Goal: Information Seeking & Learning: Learn about a topic

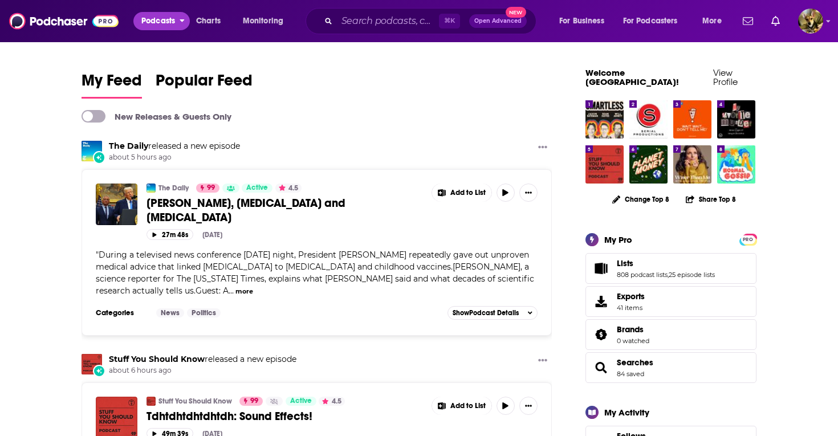
click at [160, 18] on span "Podcasts" at bounding box center [158, 21] width 34 height 16
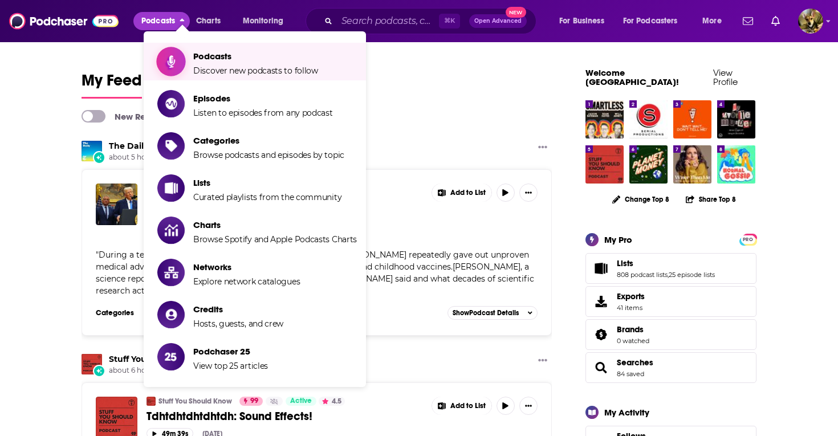
click at [208, 68] on span "Discover new podcasts to follow" at bounding box center [255, 71] width 125 height 10
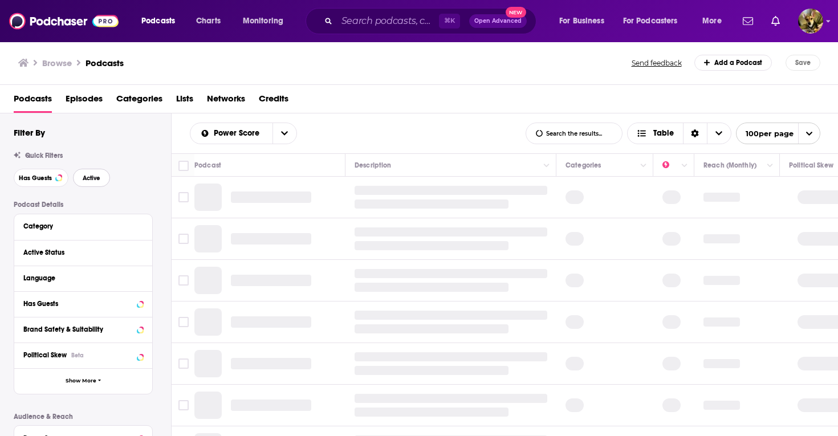
click at [87, 176] on span "Active" at bounding box center [92, 178] width 18 height 6
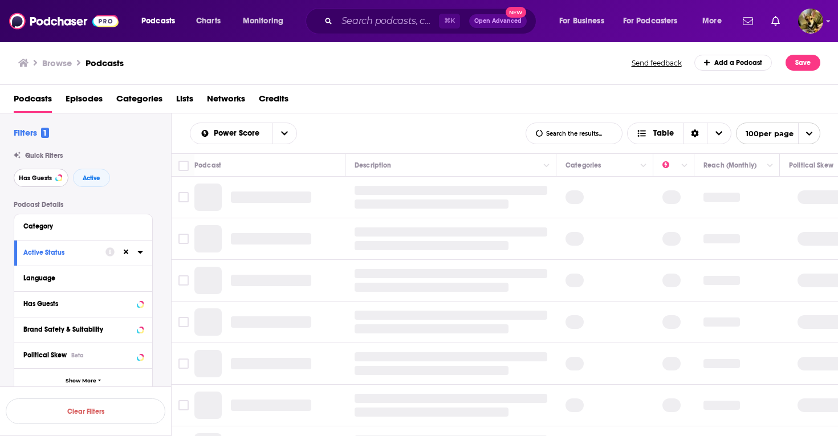
click at [31, 180] on span "Has Guests" at bounding box center [35, 178] width 33 height 6
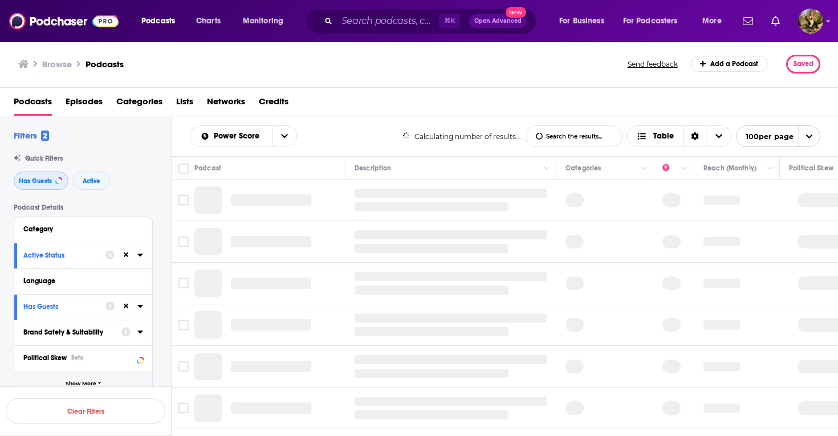
scroll to position [101, 0]
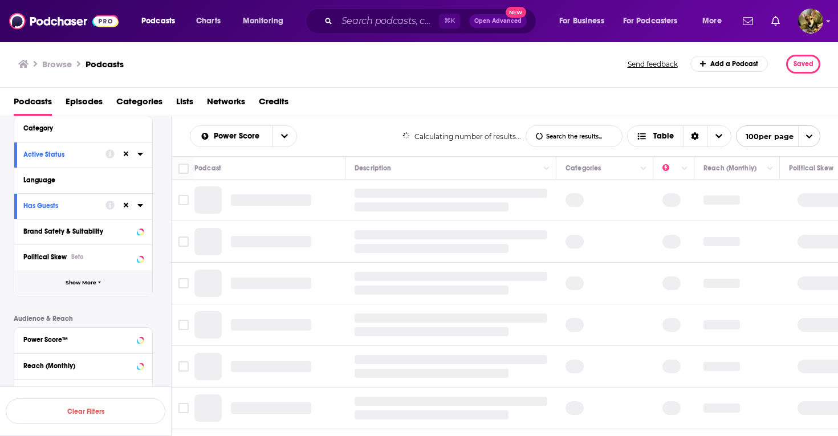
click at [86, 291] on button "Show More" at bounding box center [83, 283] width 138 height 26
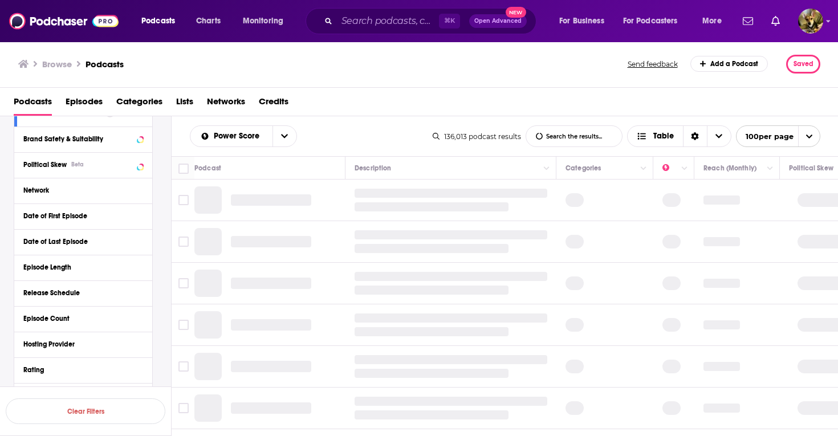
scroll to position [190, 0]
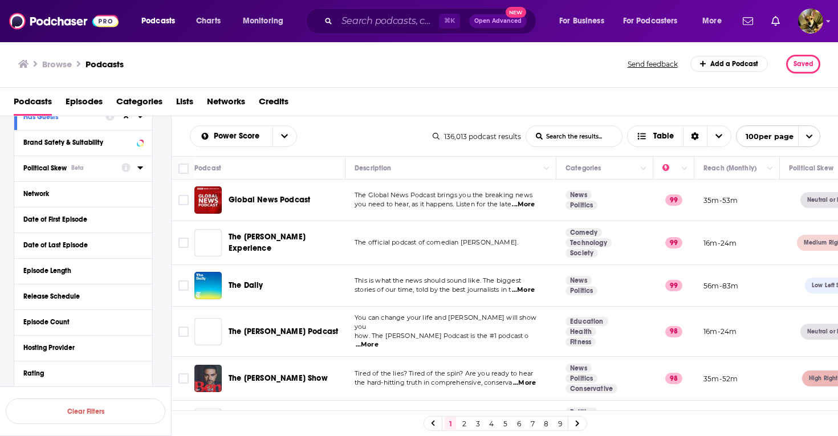
click at [139, 168] on icon at bounding box center [139, 167] width 5 height 3
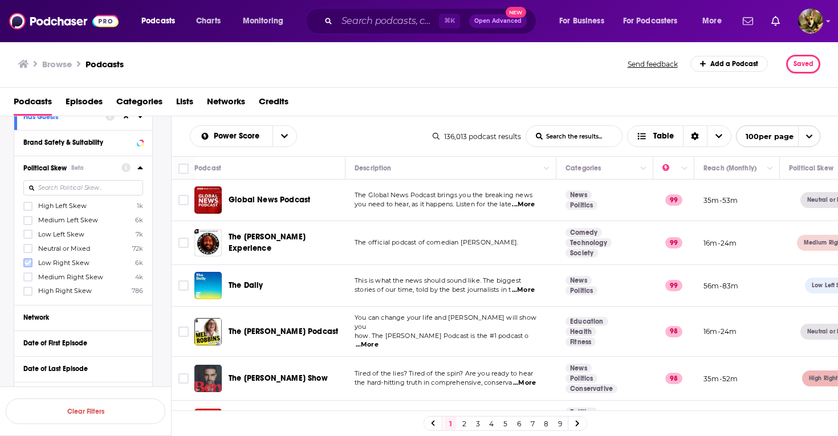
click at [27, 263] on icon at bounding box center [28, 262] width 7 height 5
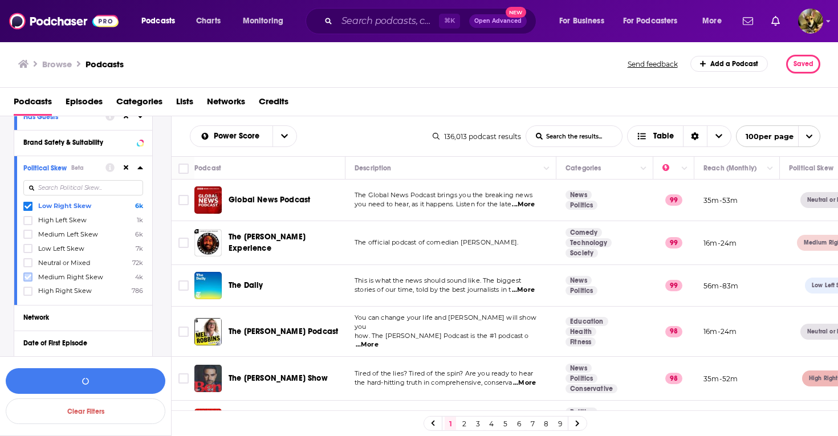
click at [28, 276] on icon at bounding box center [28, 277] width 7 height 5
click at [28, 288] on icon at bounding box center [28, 291] width 7 height 7
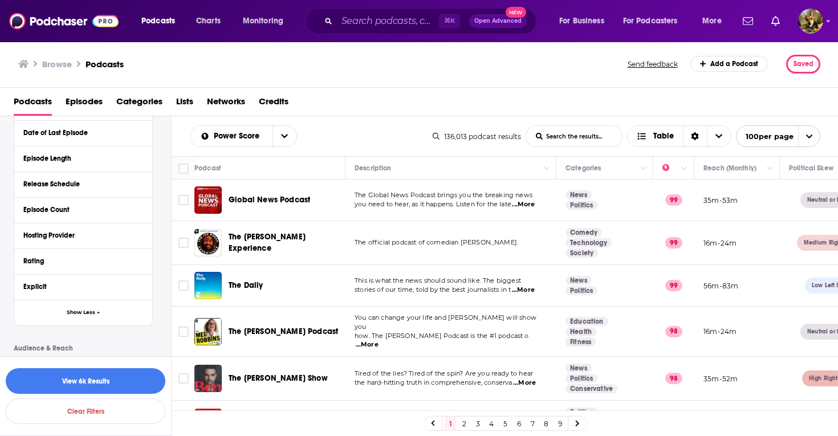
scroll to position [591, 0]
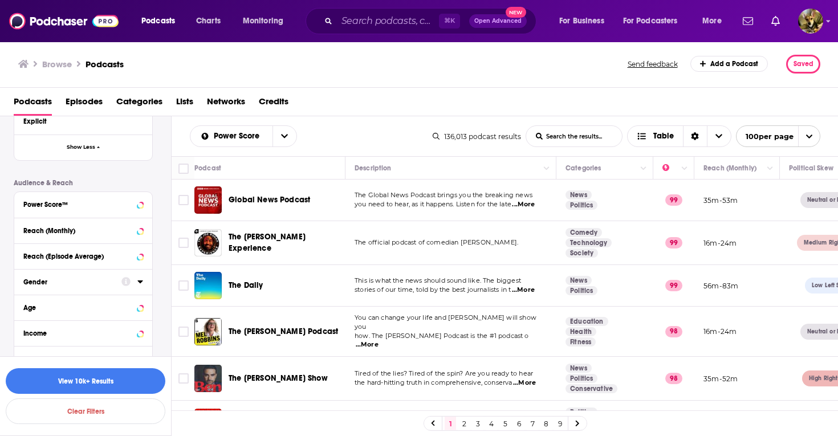
click at [141, 280] on icon at bounding box center [139, 281] width 5 height 3
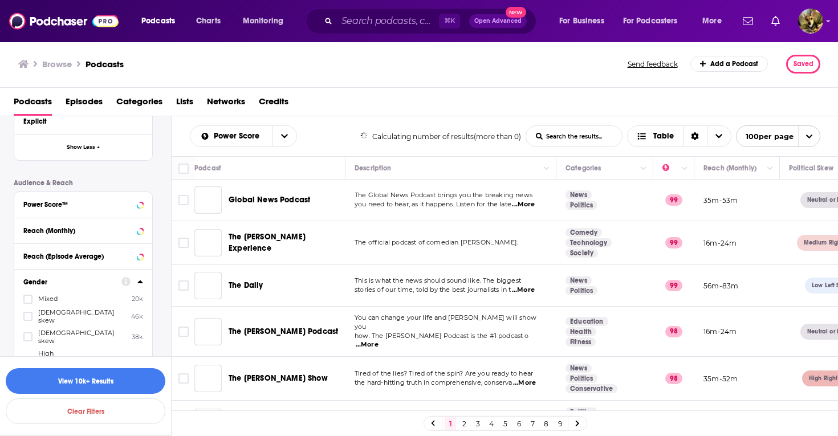
scroll to position [657, 0]
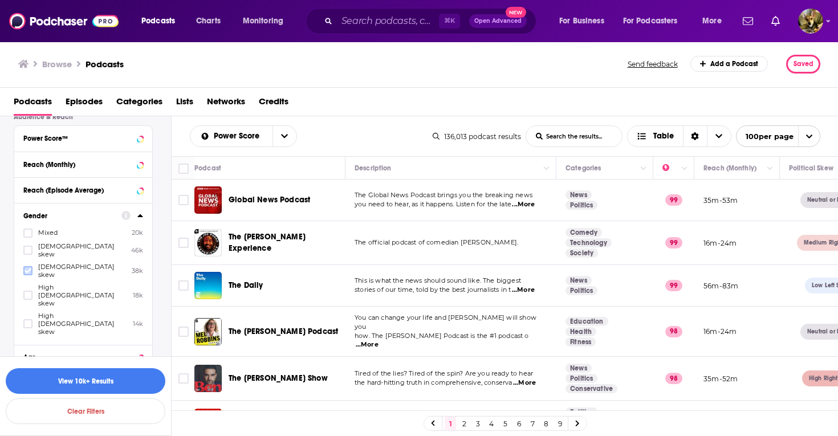
click at [29, 267] on icon at bounding box center [28, 270] width 7 height 7
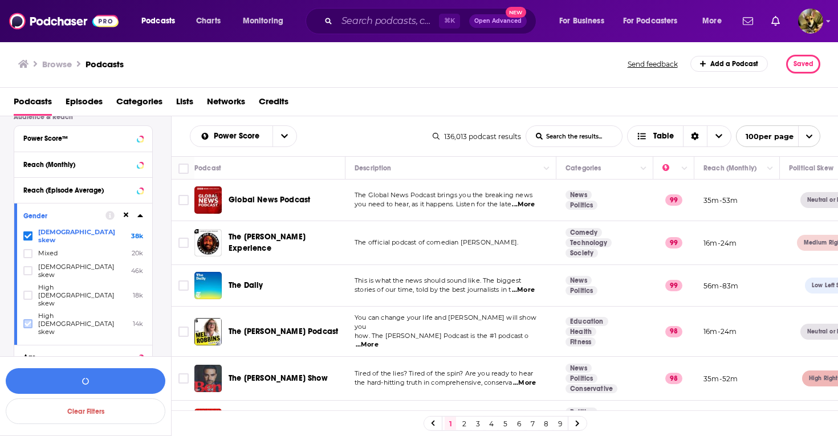
click at [29, 321] on icon at bounding box center [28, 323] width 7 height 5
click at [78, 381] on button "button" at bounding box center [86, 381] width 160 height 26
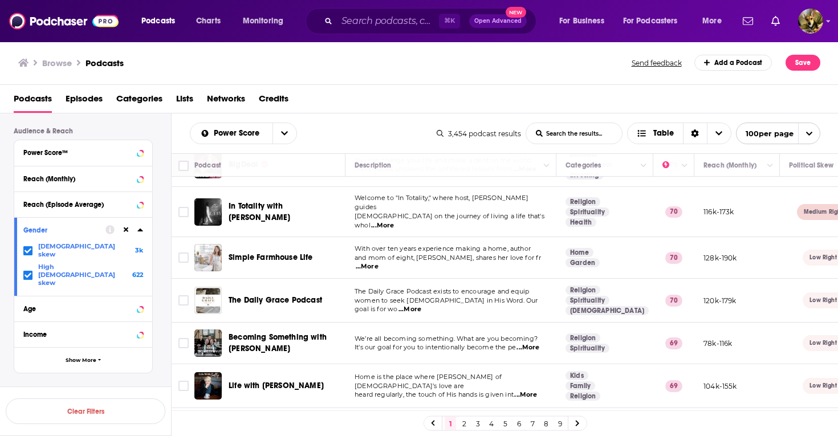
scroll to position [928, 0]
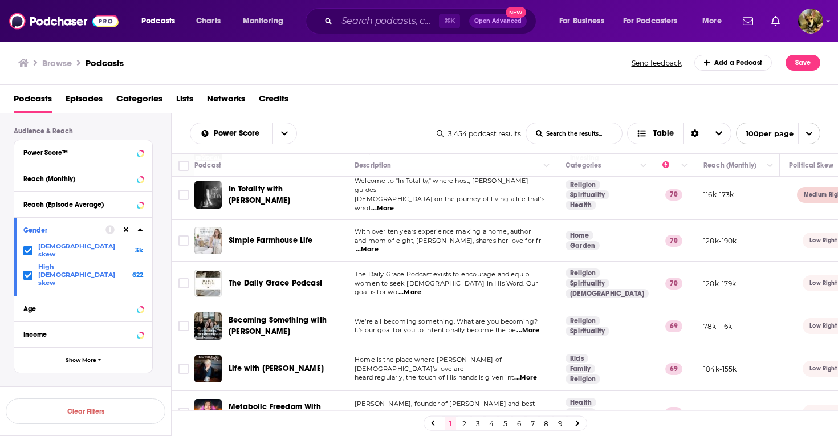
click at [378, 245] on span "...More" at bounding box center [367, 249] width 23 height 9
click at [386, 127] on div "Power Score List Search Input Search the results... Table" at bounding box center [313, 134] width 247 height 22
click at [64, 26] on img at bounding box center [63, 21] width 109 height 22
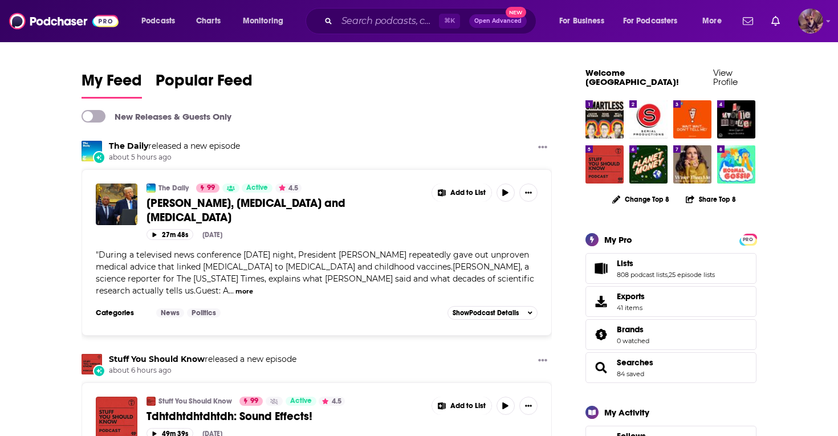
click at [813, 22] on img "Logged in as SydneyDemo" at bounding box center [810, 21] width 25 height 25
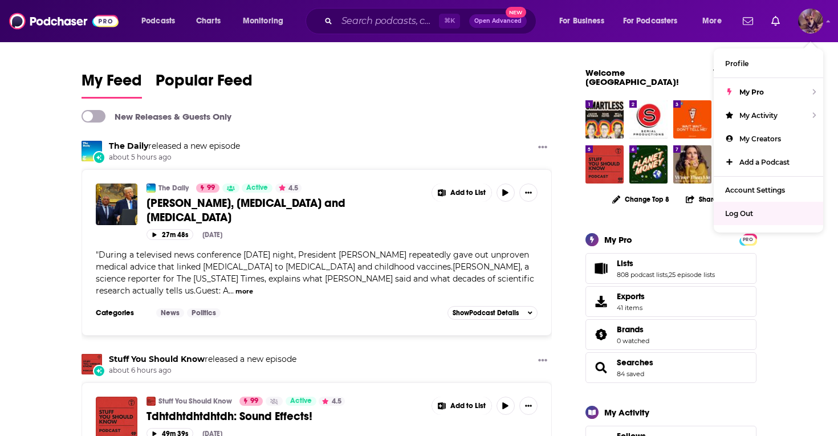
click at [757, 209] on div "Log Out" at bounding box center [768, 213] width 109 height 23
